Goal: Information Seeking & Learning: Check status

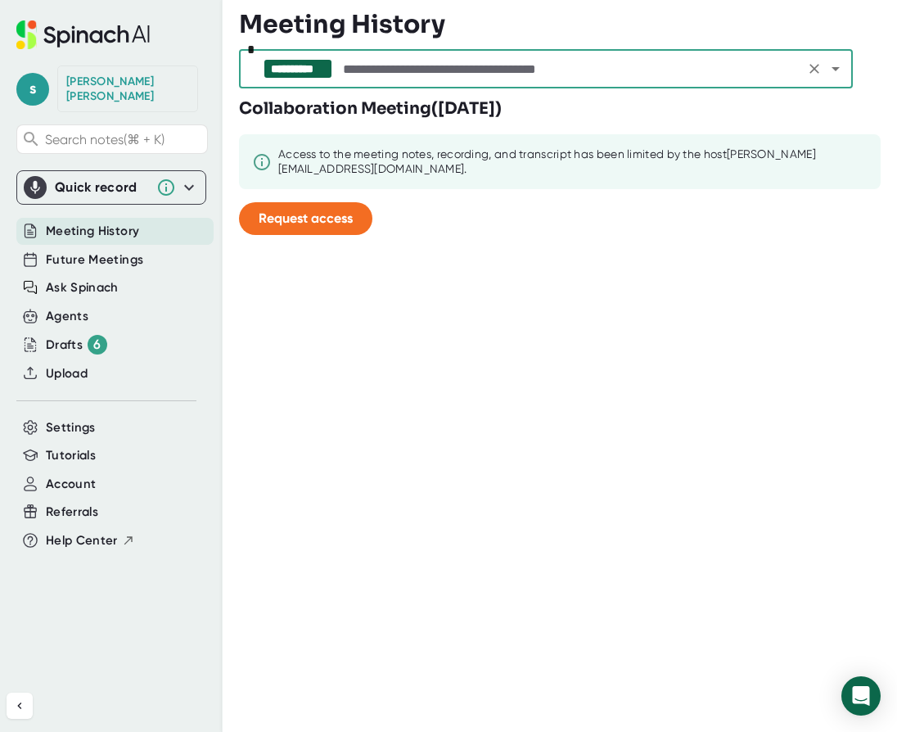
click at [837, 68] on icon "Open" at bounding box center [836, 69] width 8 height 4
click at [532, 59] on input "text" at bounding box center [570, 68] width 460 height 23
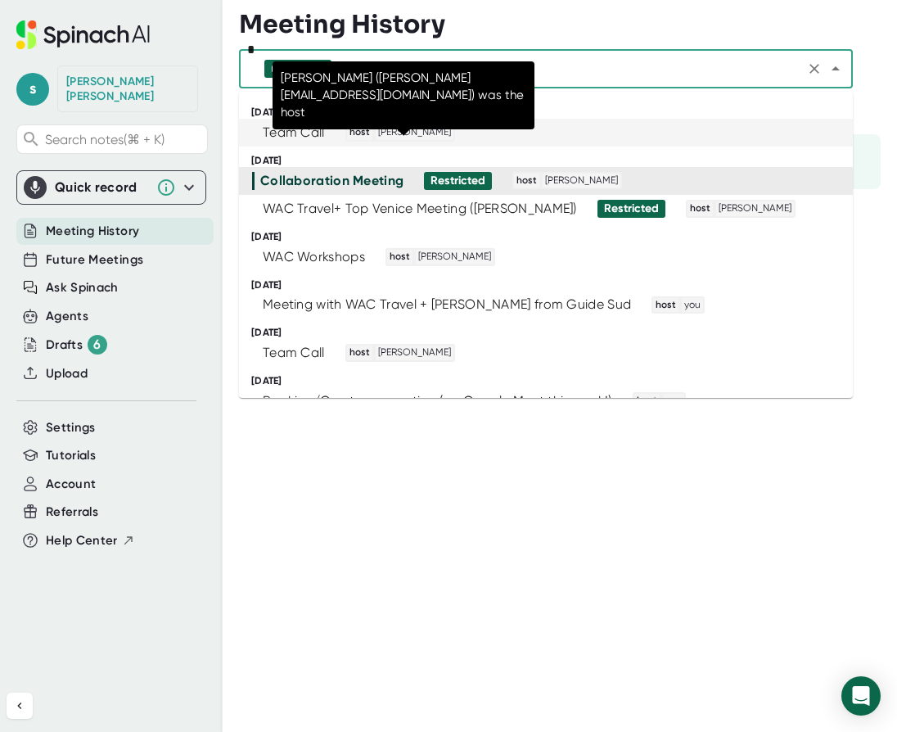
click at [360, 130] on span "host" at bounding box center [359, 132] width 25 height 15
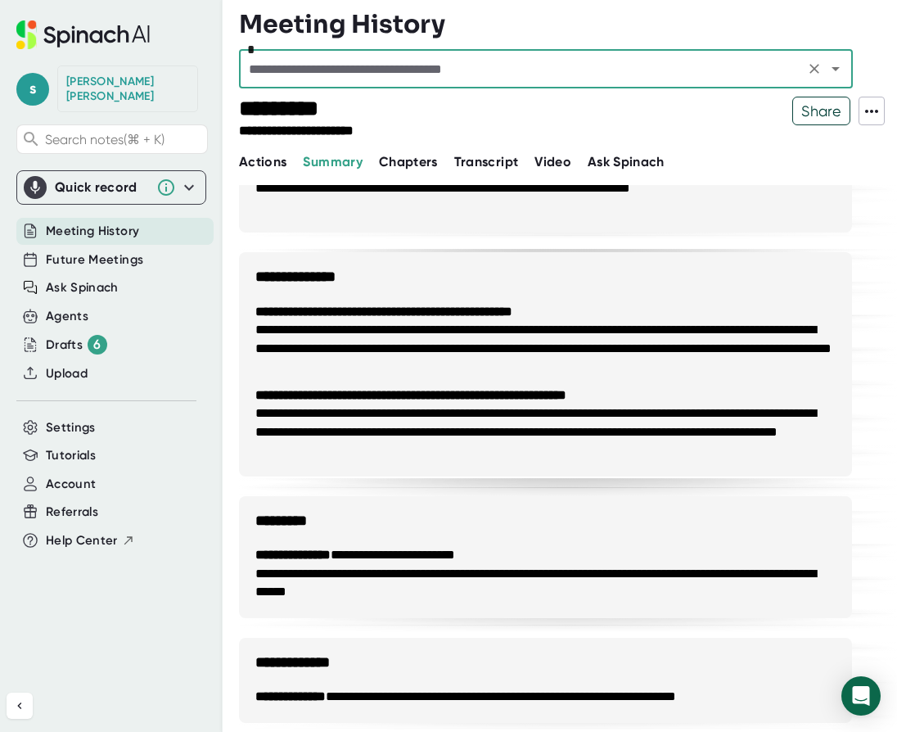
scroll to position [458, 0]
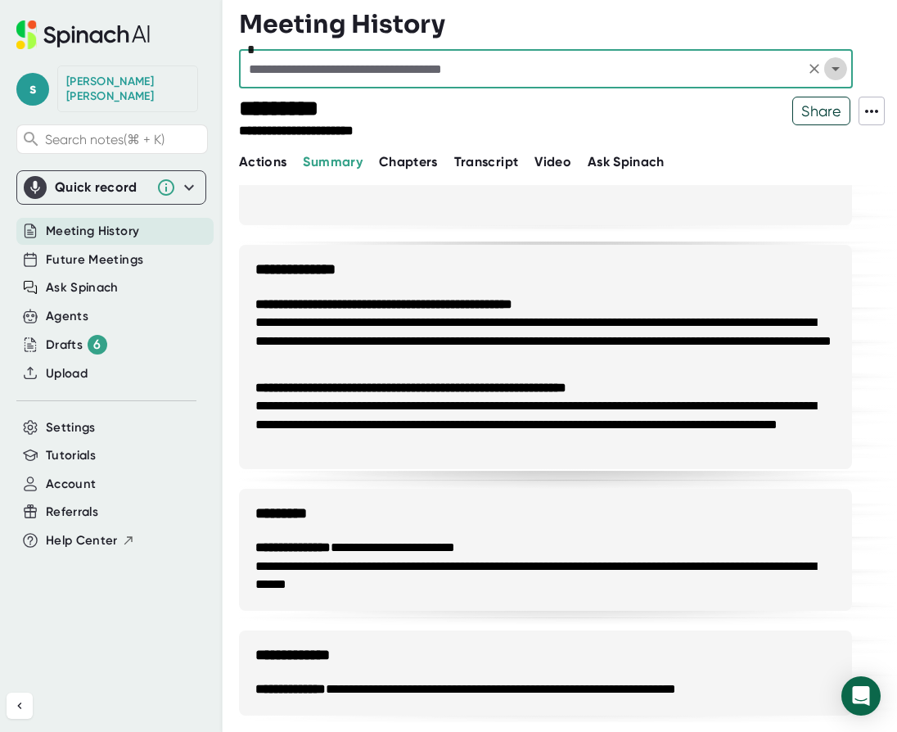
click at [837, 70] on icon "Open" at bounding box center [836, 69] width 20 height 20
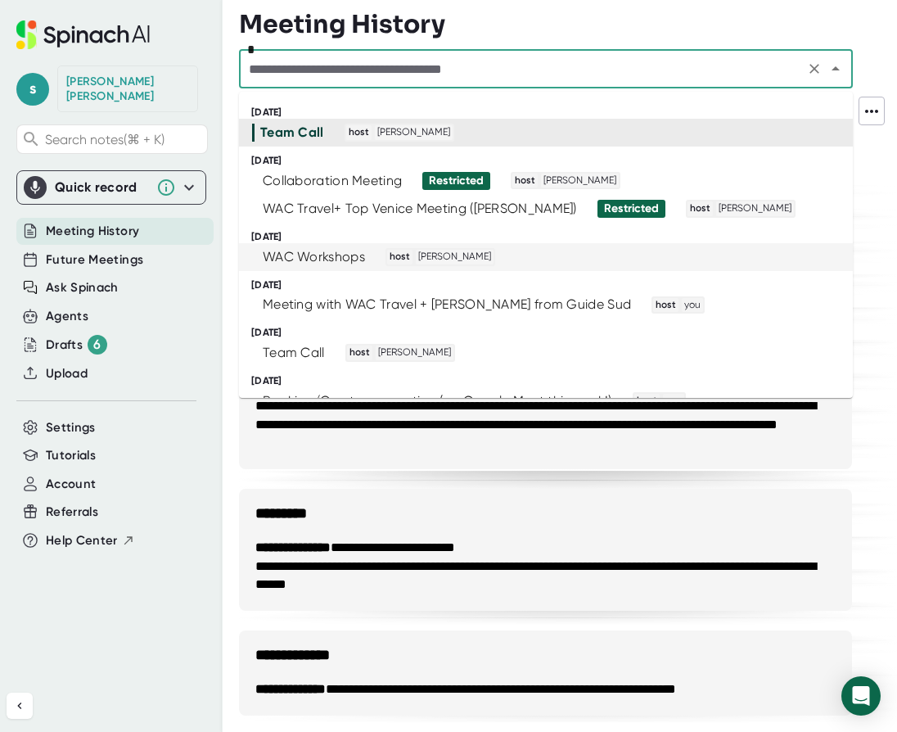
click at [354, 257] on div "WAC Workshops" at bounding box center [314, 257] width 102 height 16
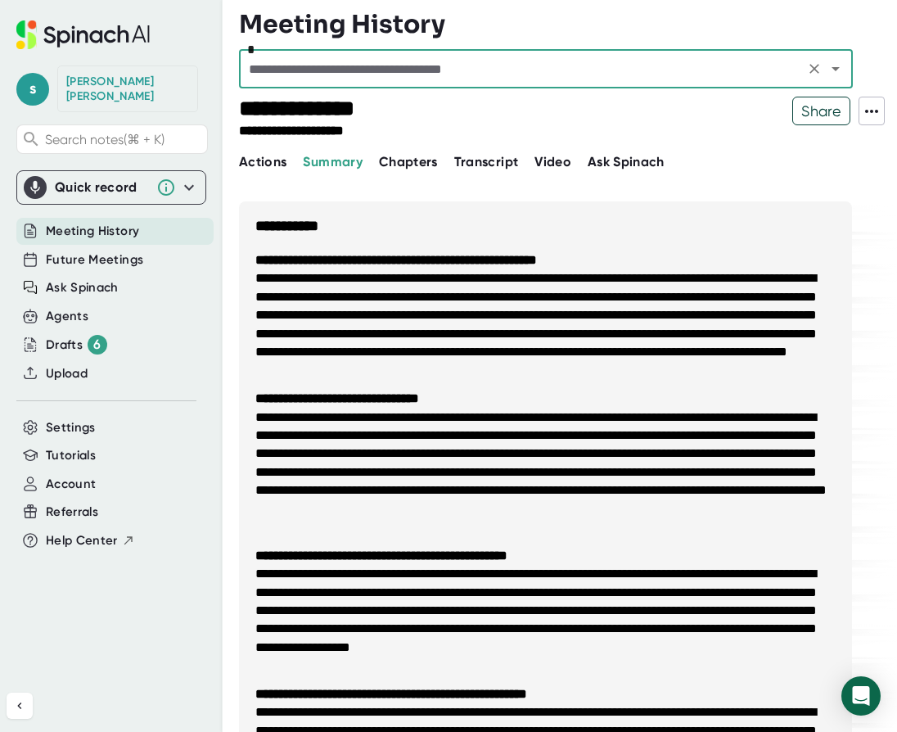
click at [836, 67] on icon "Open" at bounding box center [836, 69] width 8 height 4
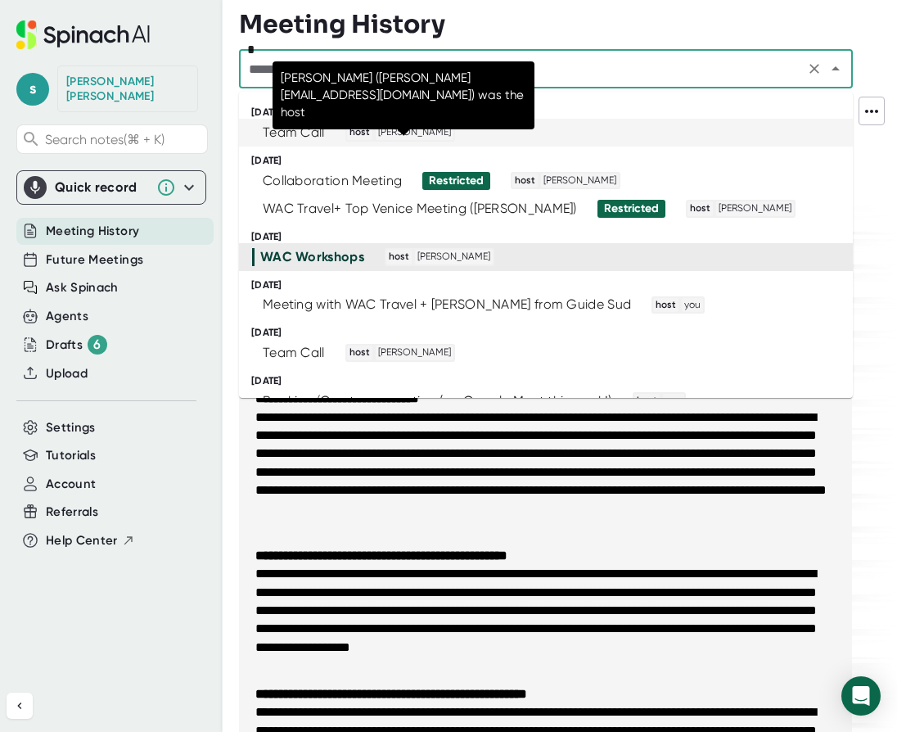
click at [443, 124] on div "host [PERSON_NAME]" at bounding box center [400, 133] width 110 height 18
